Goal: Information Seeking & Learning: Learn about a topic

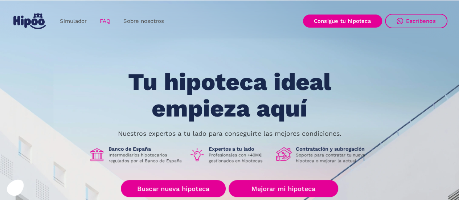
click at [104, 20] on link "FAQ" at bounding box center [105, 21] width 24 height 14
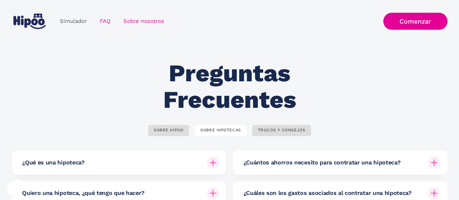
click at [154, 18] on link "Sobre nosotros" at bounding box center [144, 21] width 54 height 14
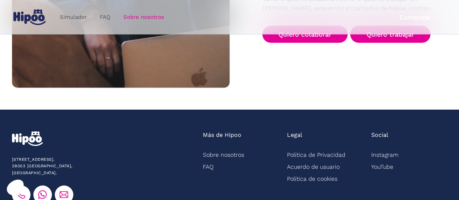
scroll to position [1241, 0]
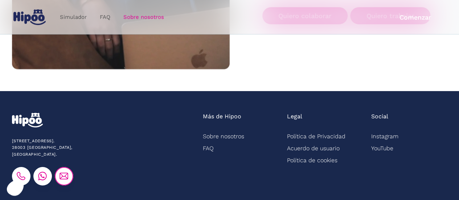
click at [65, 172] on img at bounding box center [64, 176] width 9 height 9
click at [66, 172] on img at bounding box center [64, 176] width 9 height 9
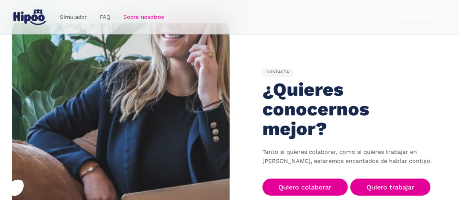
scroll to position [1063, 0]
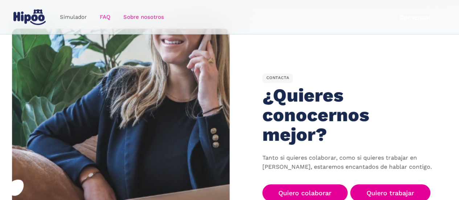
click at [108, 15] on link "FAQ" at bounding box center [105, 17] width 24 height 14
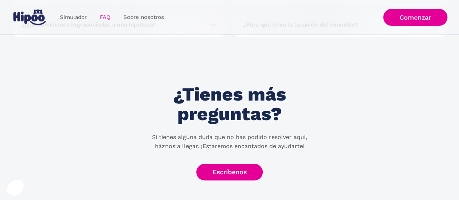
scroll to position [289, 0]
